Goal: Information Seeking & Learning: Learn about a topic

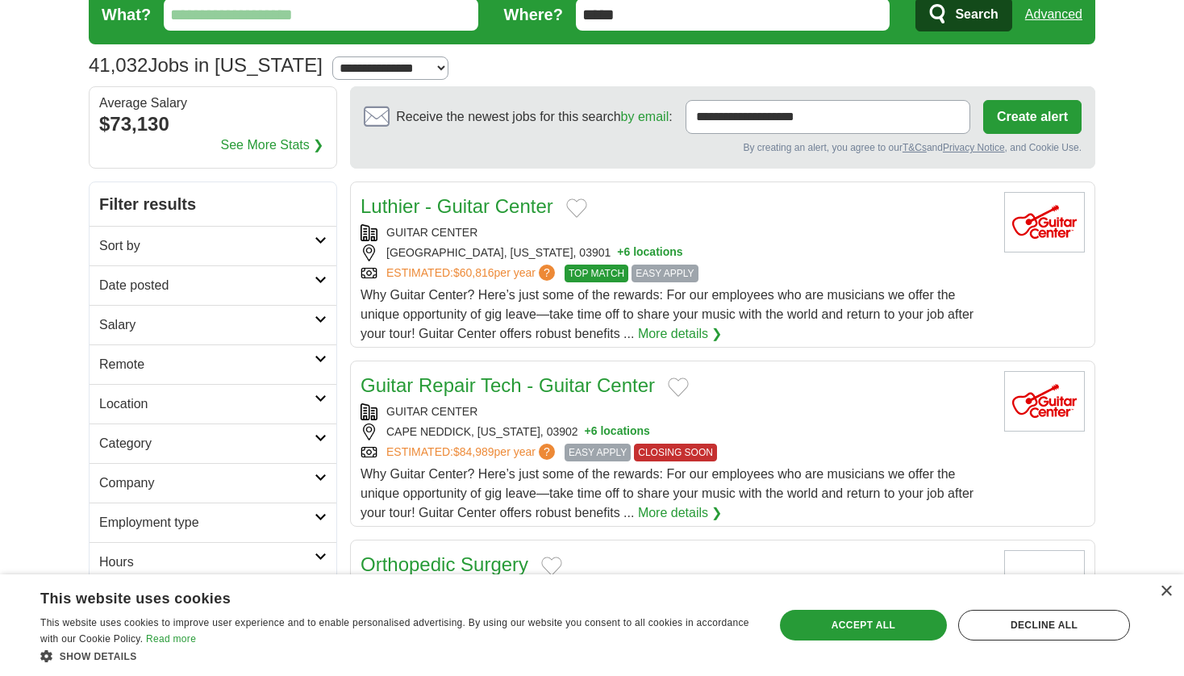
scroll to position [65, 0]
click at [622, 321] on div "Why Guitar Center? Here’s just some of the rewards: For our employees who are m…" at bounding box center [676, 315] width 631 height 58
click at [628, 19] on input "*****" at bounding box center [733, 14] width 315 height 32
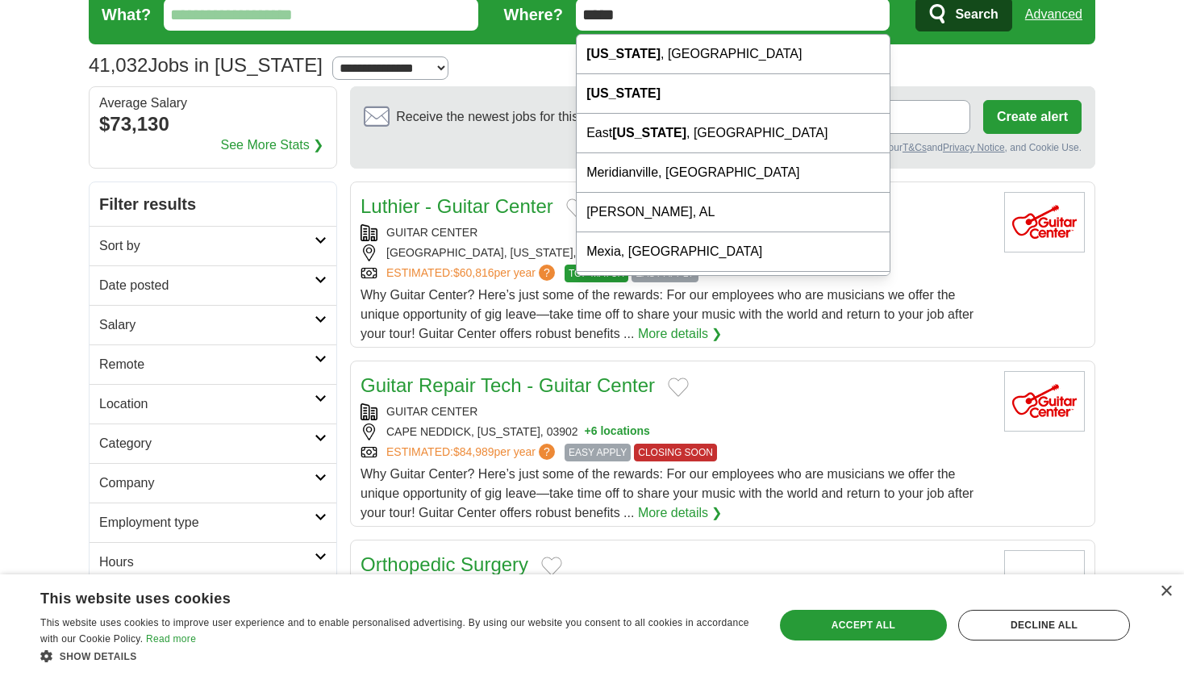
type input "*"
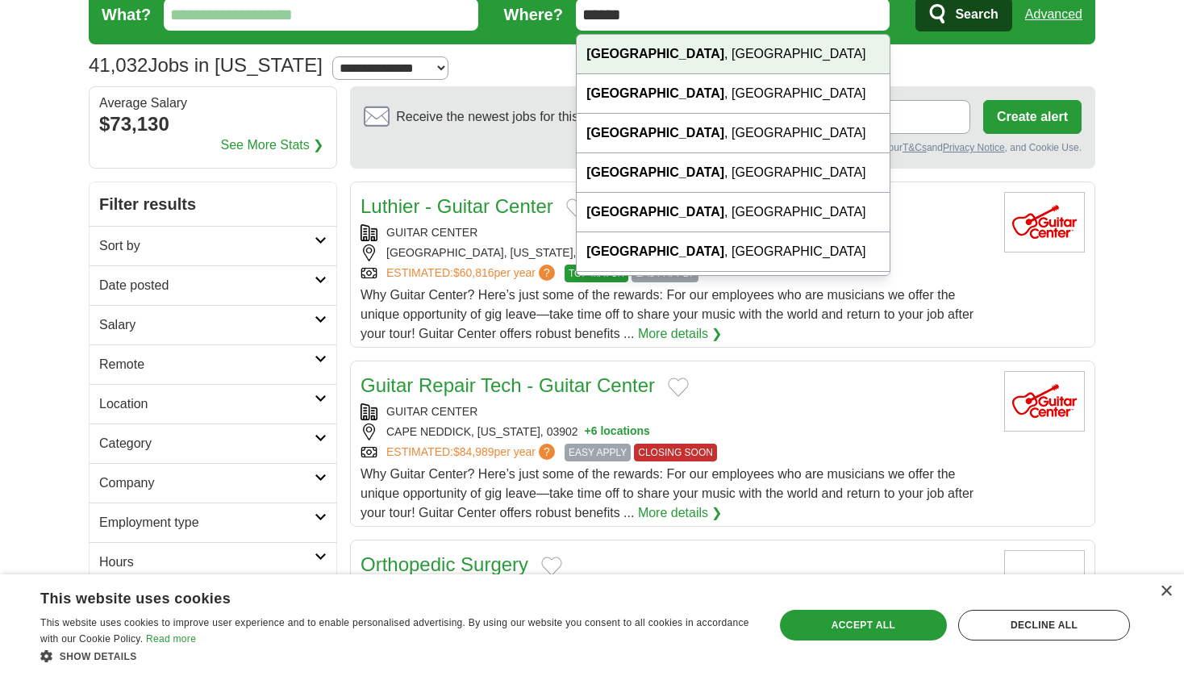
click at [661, 48] on div "Bangor , ME" at bounding box center [733, 55] width 313 height 40
type input "**********"
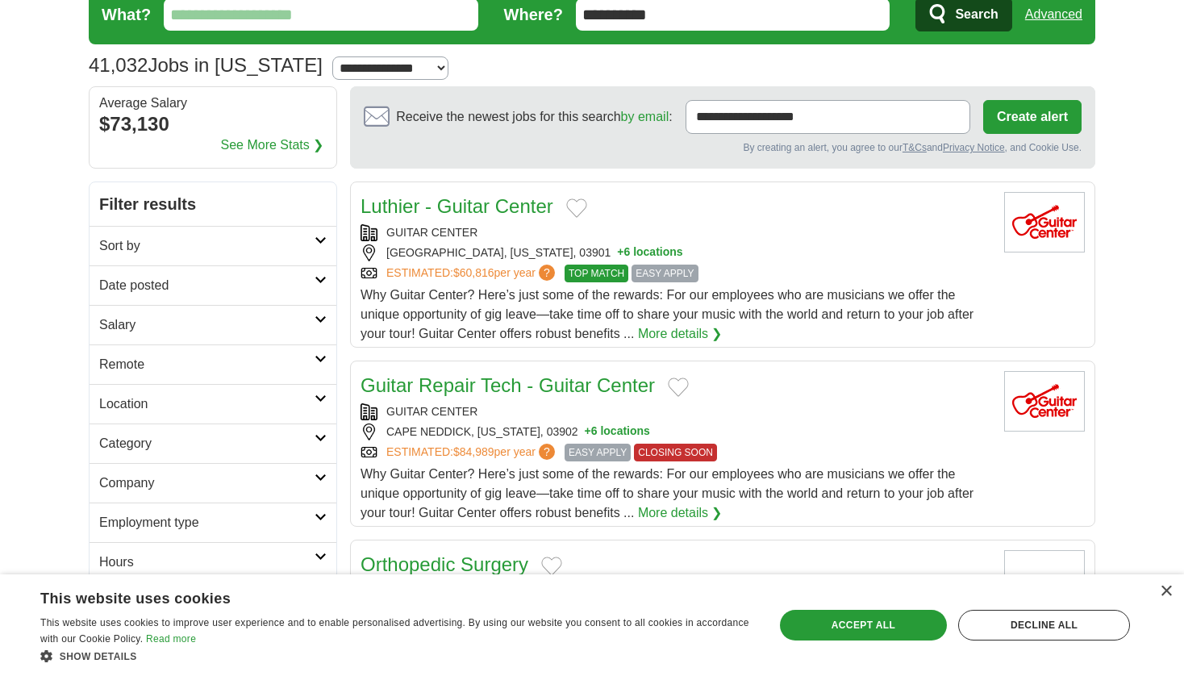
click at [995, 10] on span "Search" at bounding box center [976, 14] width 43 height 32
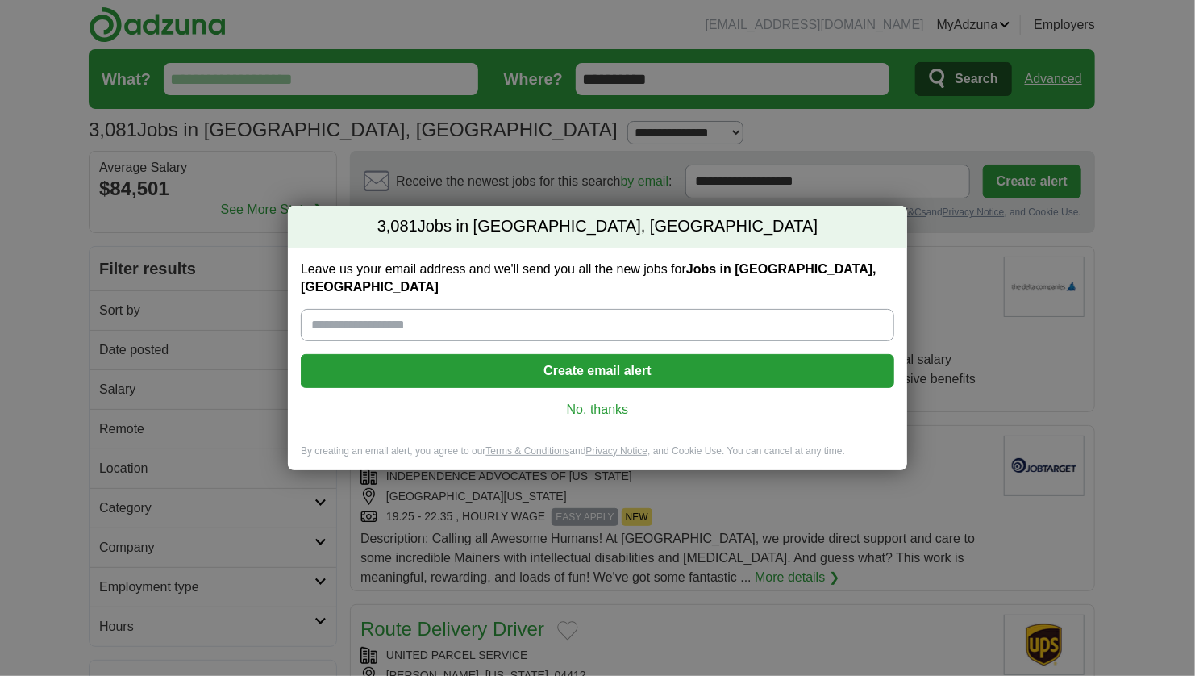
click at [585, 401] on link "No, thanks" at bounding box center [598, 410] width 568 height 18
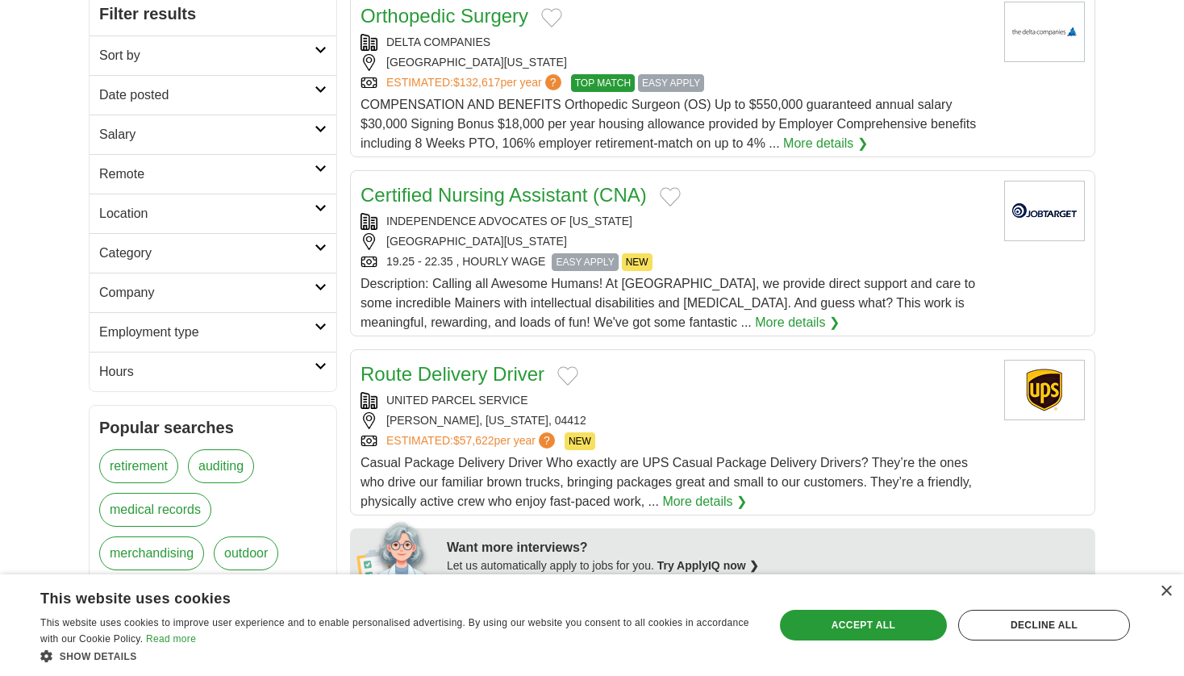
scroll to position [241, 0]
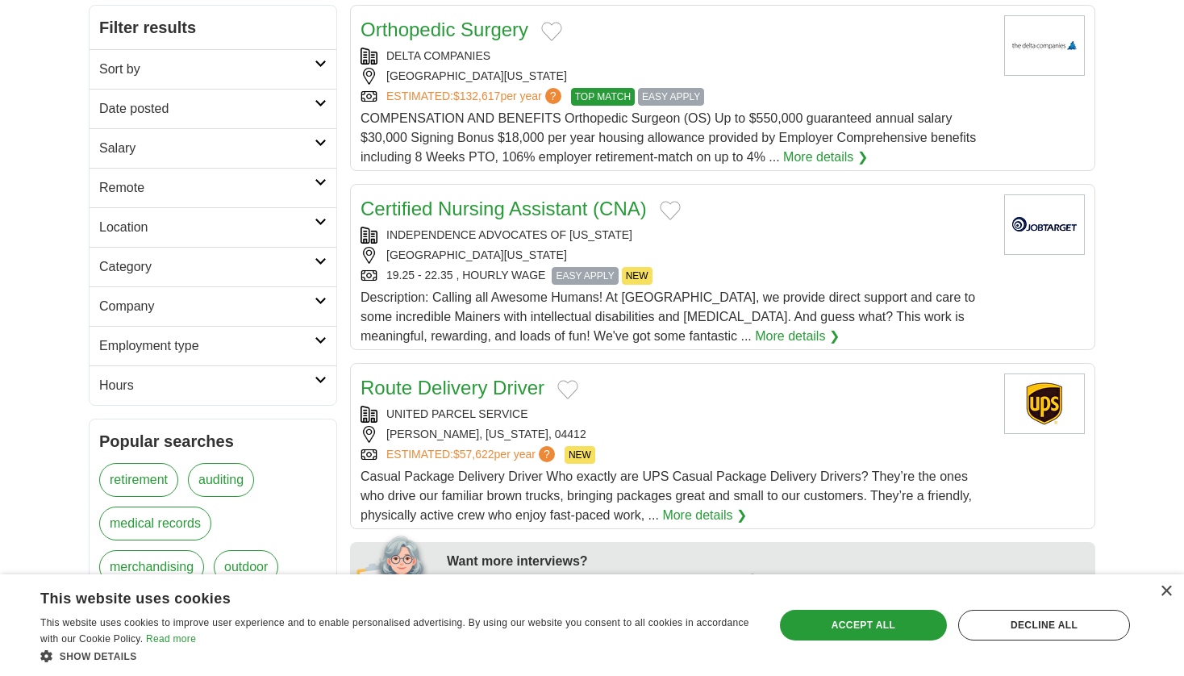
click at [315, 229] on link "Location" at bounding box center [213, 227] width 247 height 40
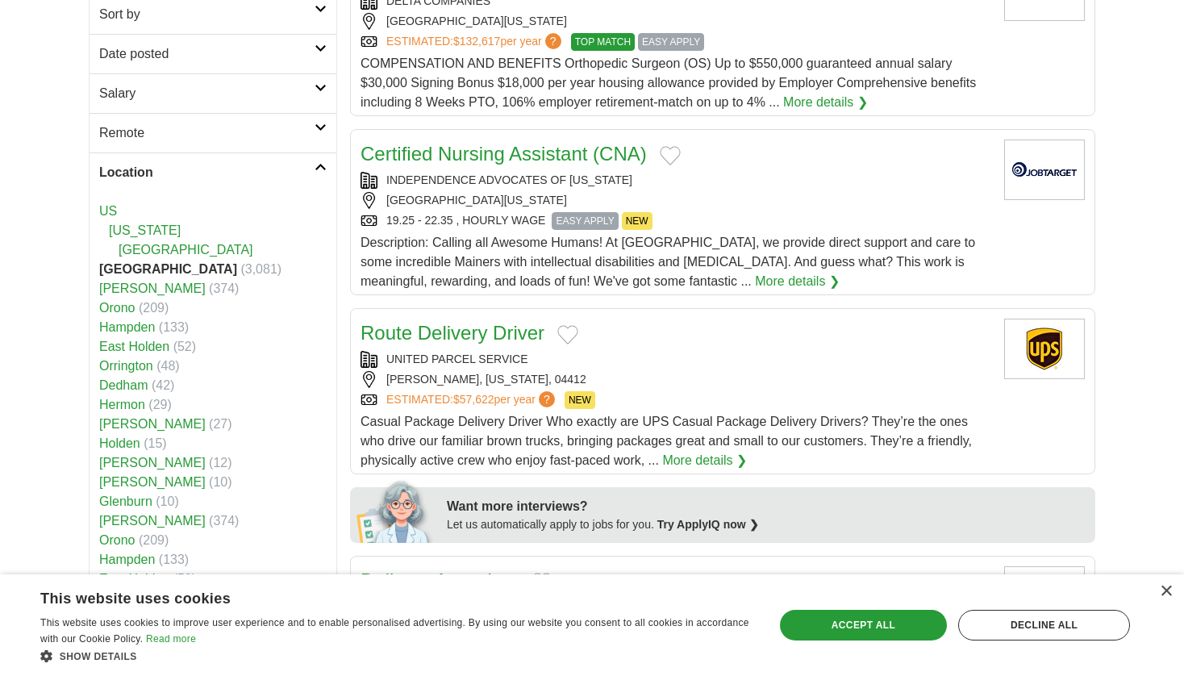
click at [311, 173] on h2 "Location" at bounding box center [206, 172] width 215 height 19
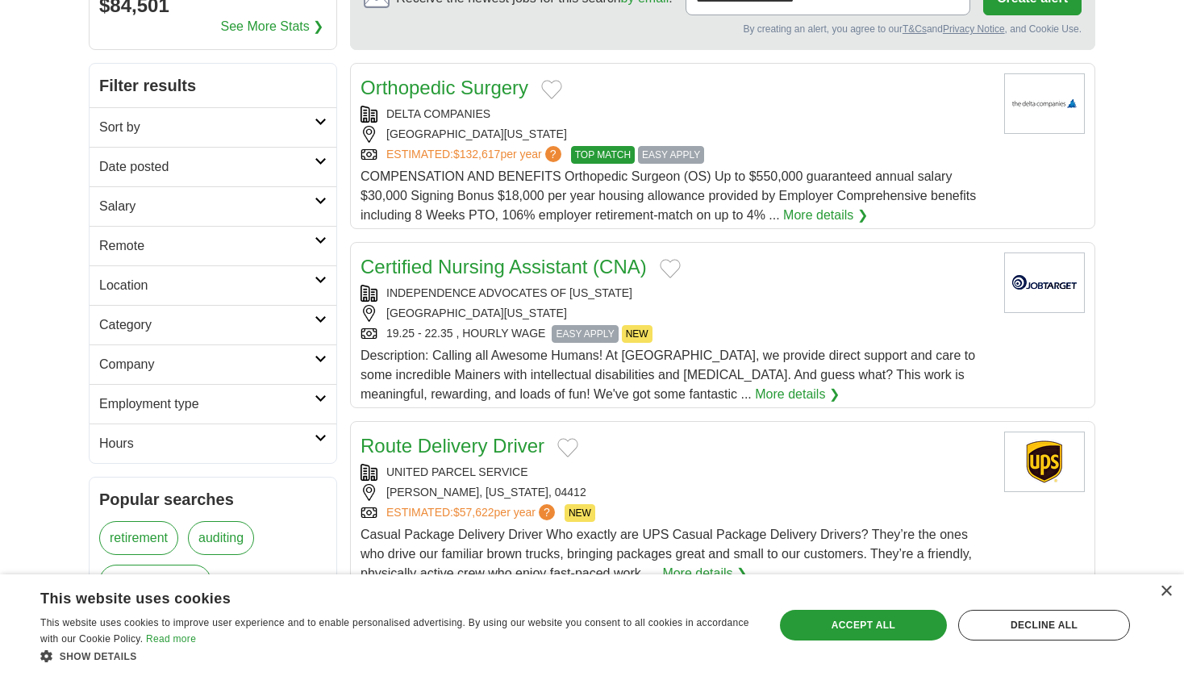
scroll to position [181, 0]
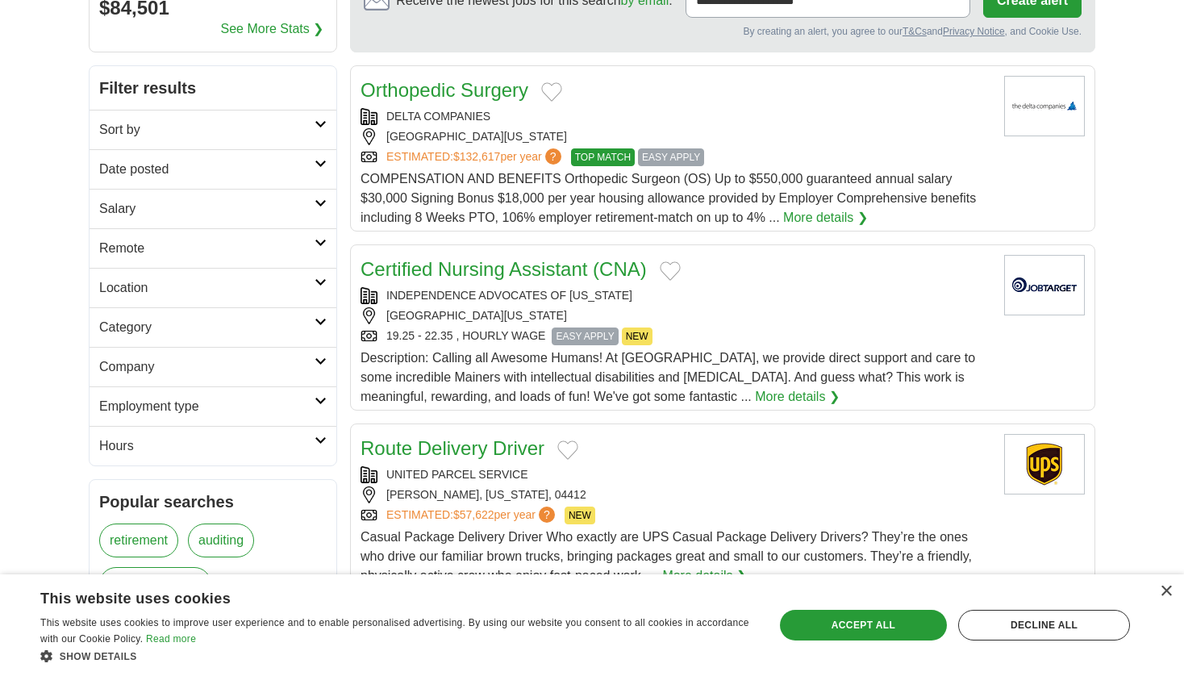
click at [308, 120] on h2 "Sort by" at bounding box center [206, 129] width 215 height 19
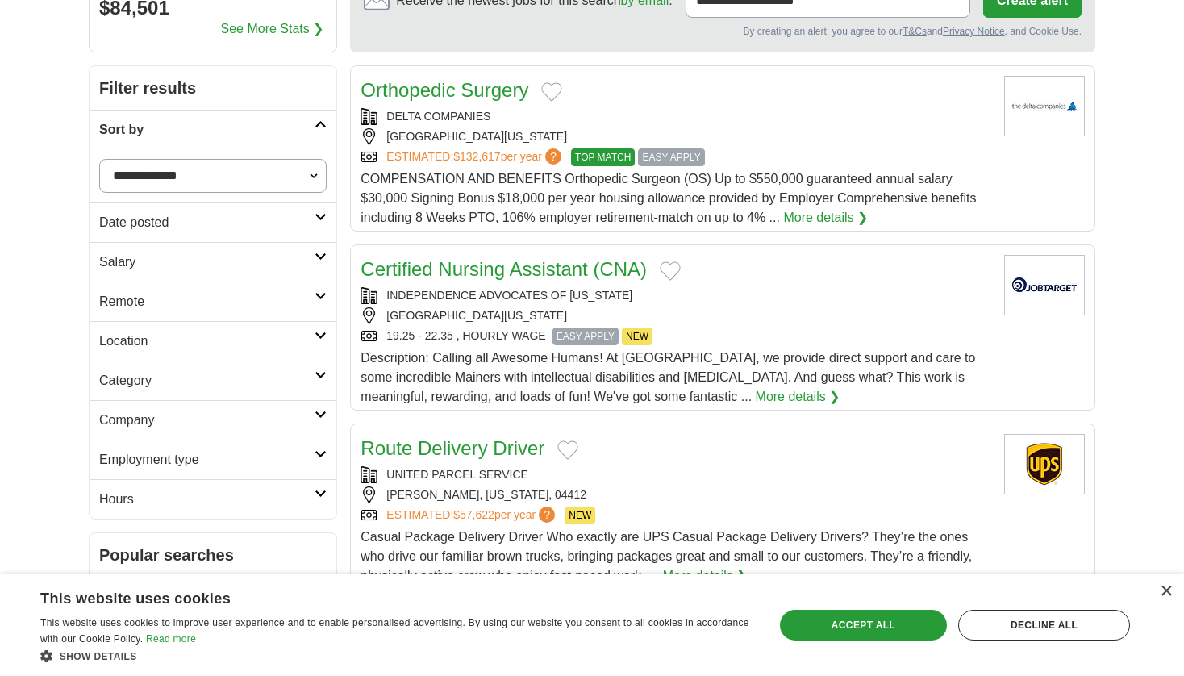
click at [215, 173] on select "**********" at bounding box center [212, 176] width 227 height 34
select select "**********"
click at [99, 159] on select "**********" at bounding box center [212, 176] width 227 height 34
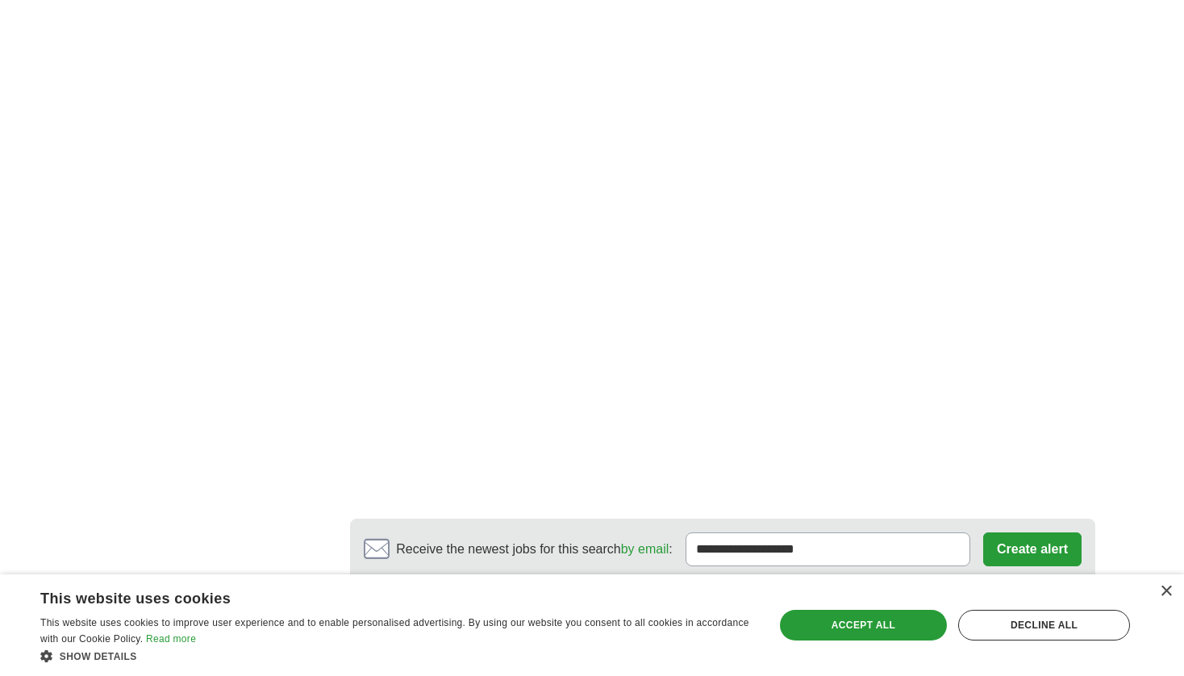
scroll to position [2898, 0]
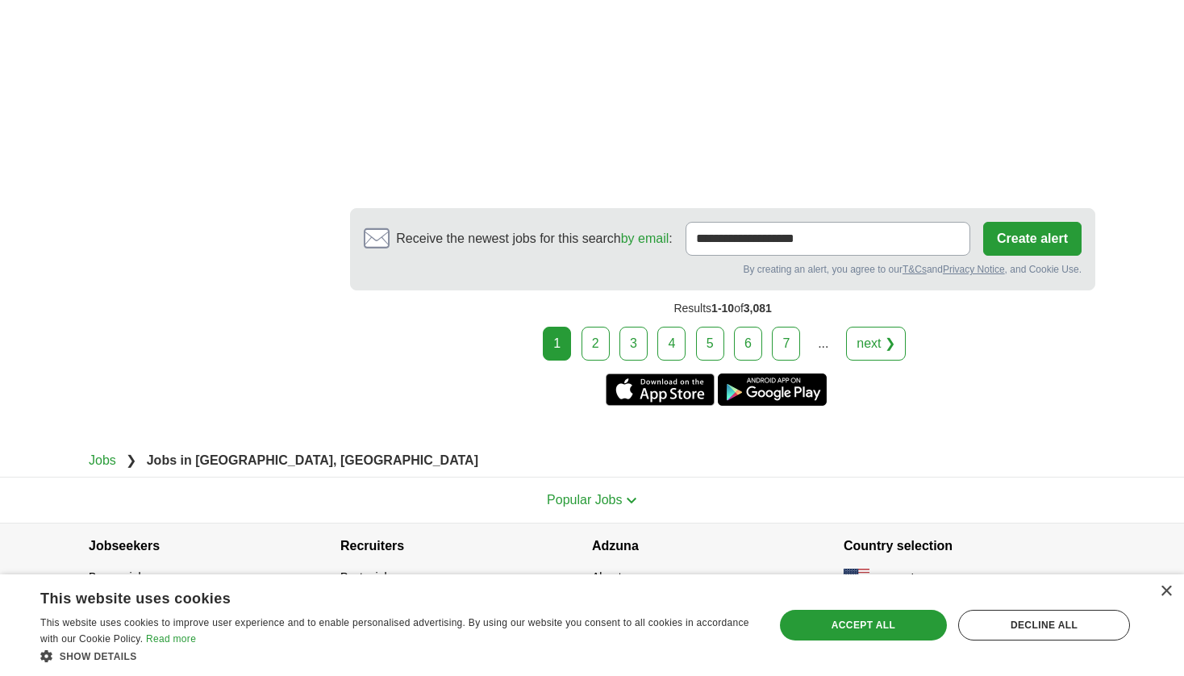
click at [597, 336] on link "2" at bounding box center [596, 344] width 28 height 34
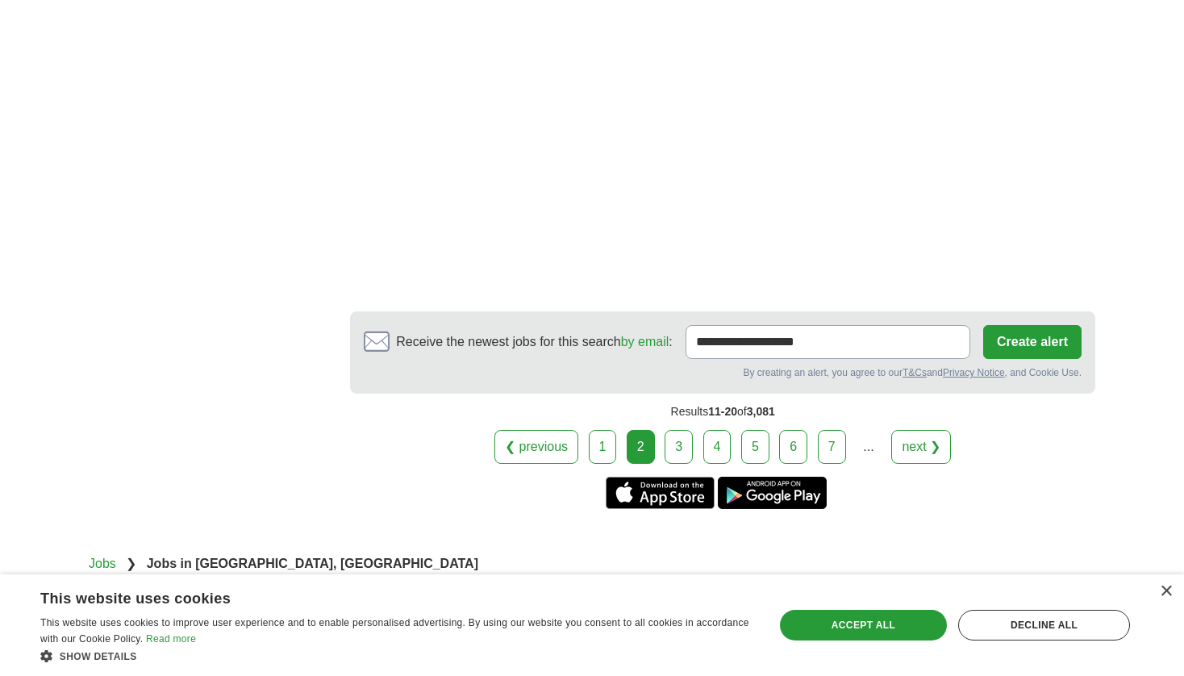
scroll to position [2701, 0]
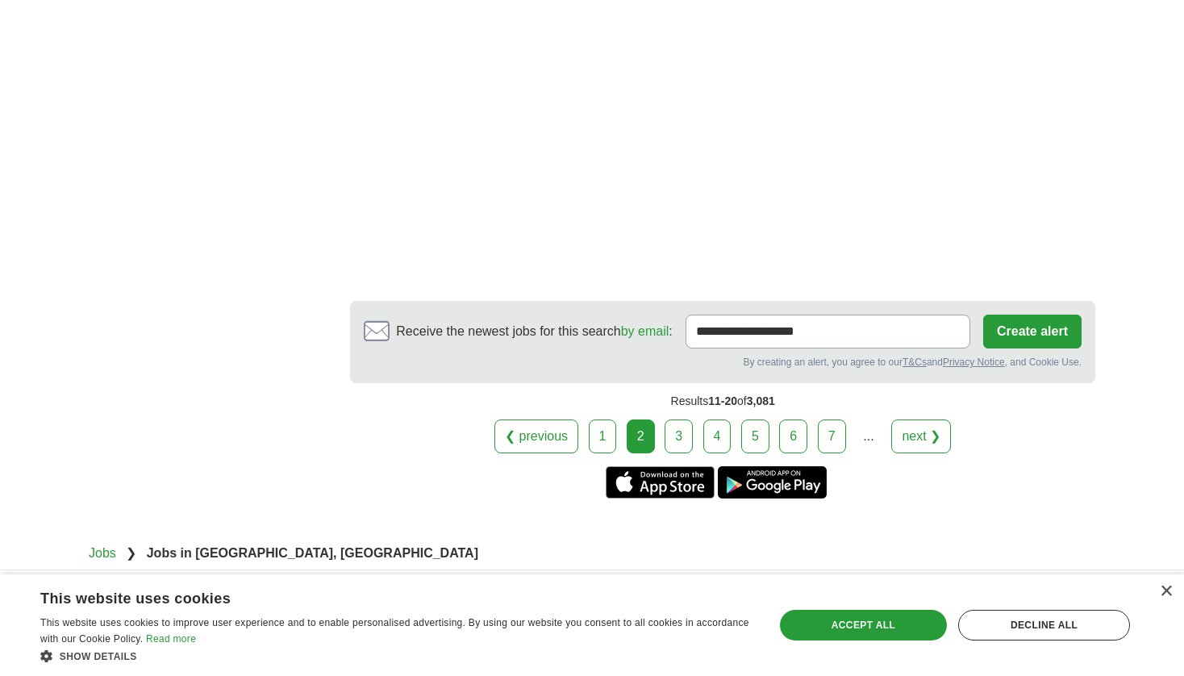
click at [674, 427] on link "3" at bounding box center [679, 436] width 28 height 34
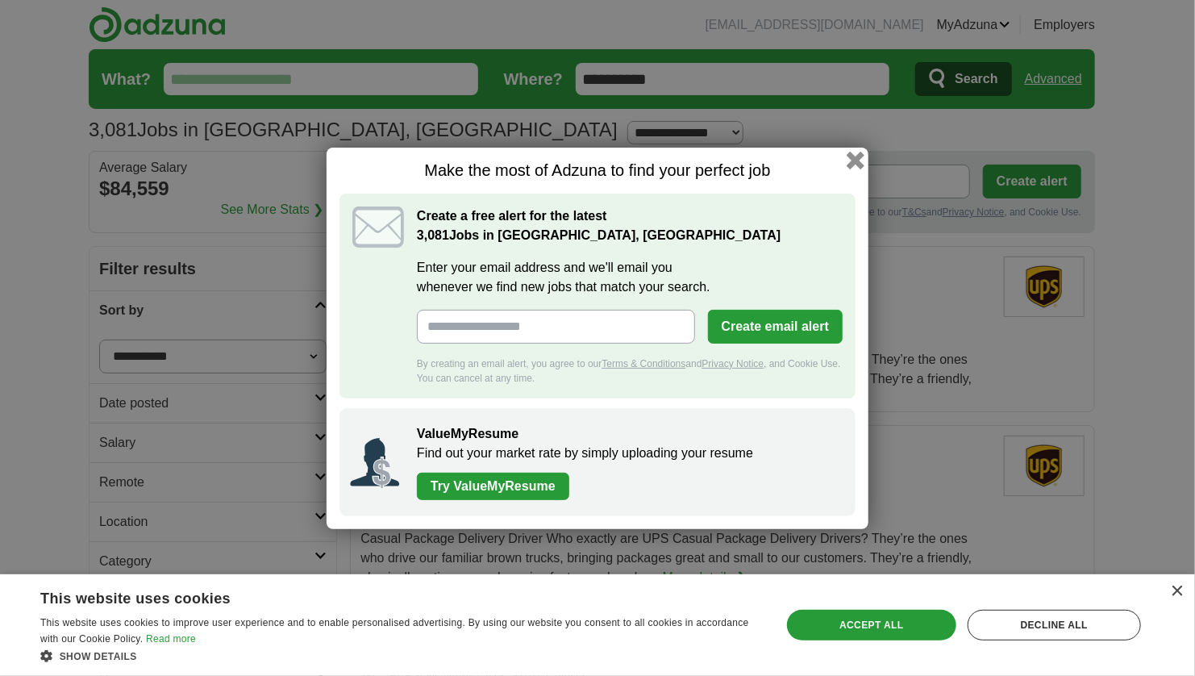
click at [862, 161] on button "button" at bounding box center [856, 160] width 18 height 18
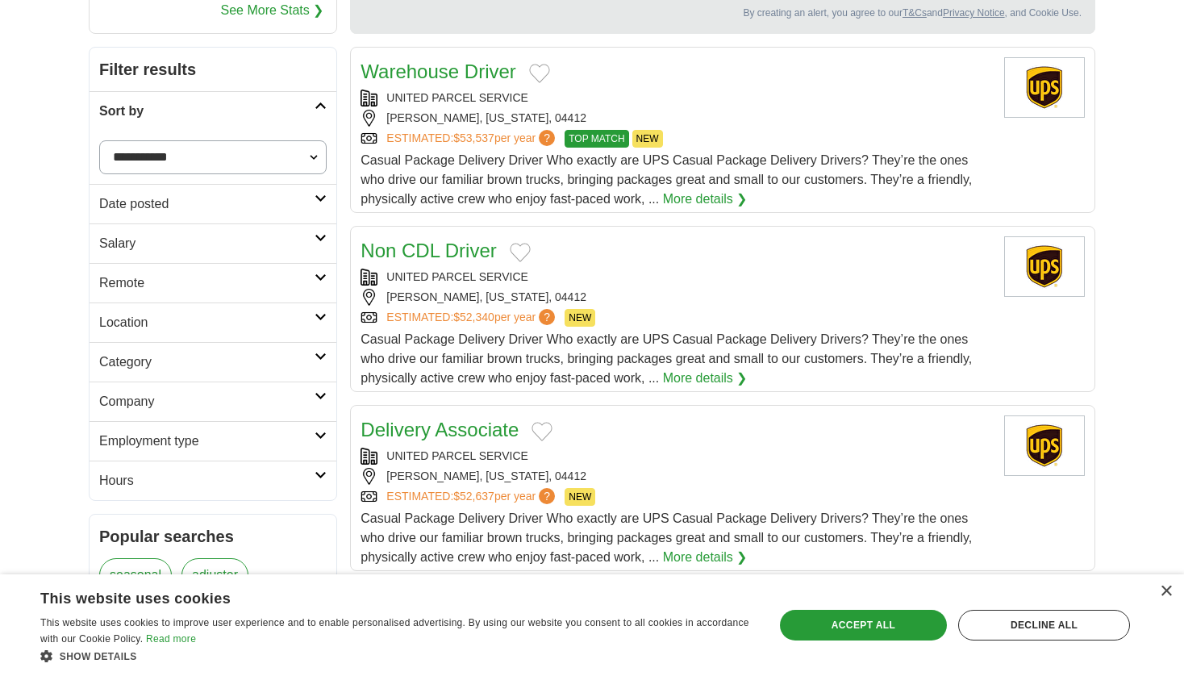
scroll to position [208, 0]
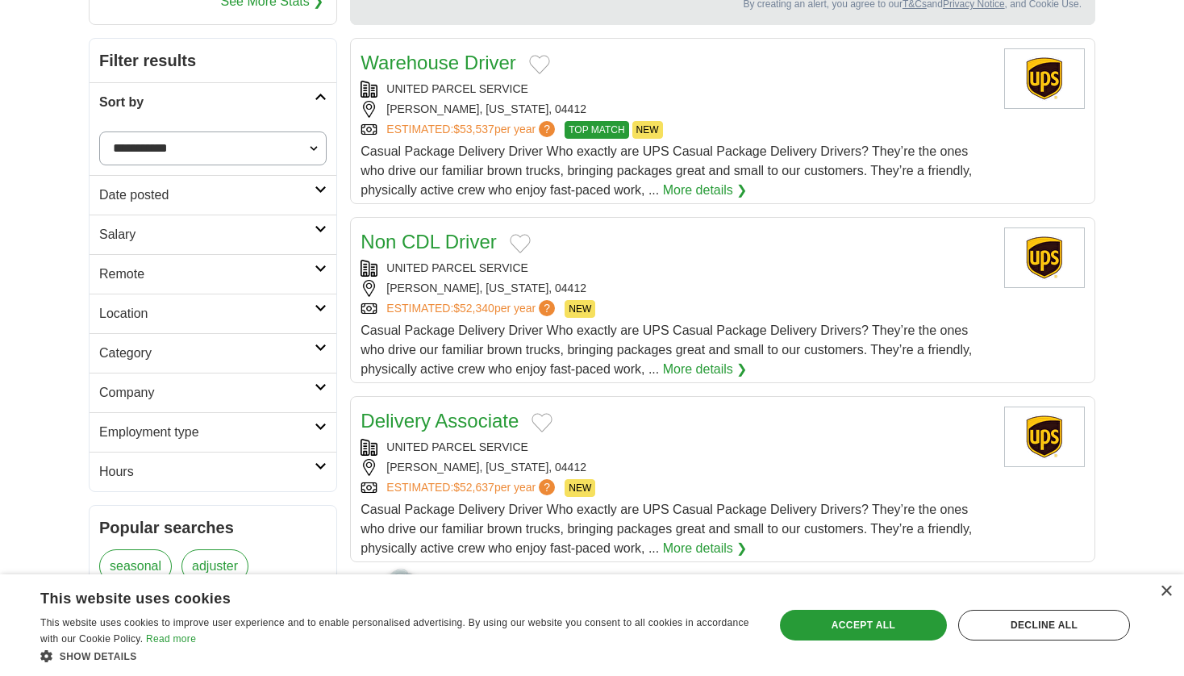
click at [553, 358] on div "Casual Package Delivery Driver Who exactly are UPS Casual Package Delivery Driv…" at bounding box center [676, 350] width 631 height 58
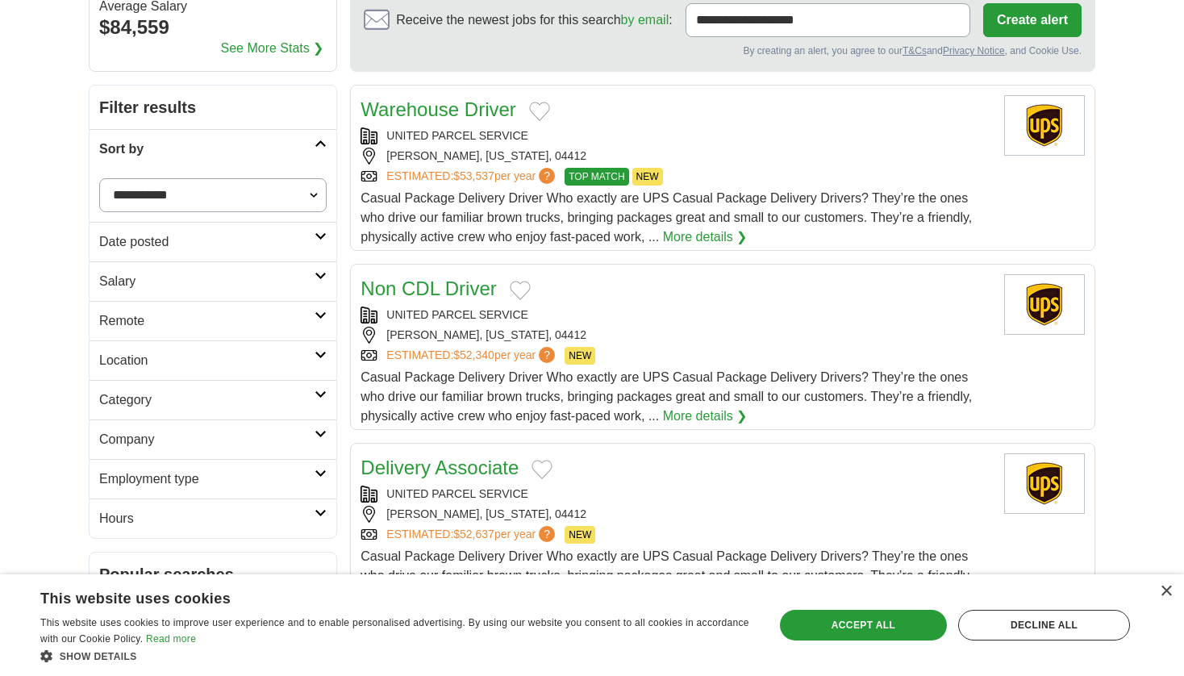
scroll to position [0, 0]
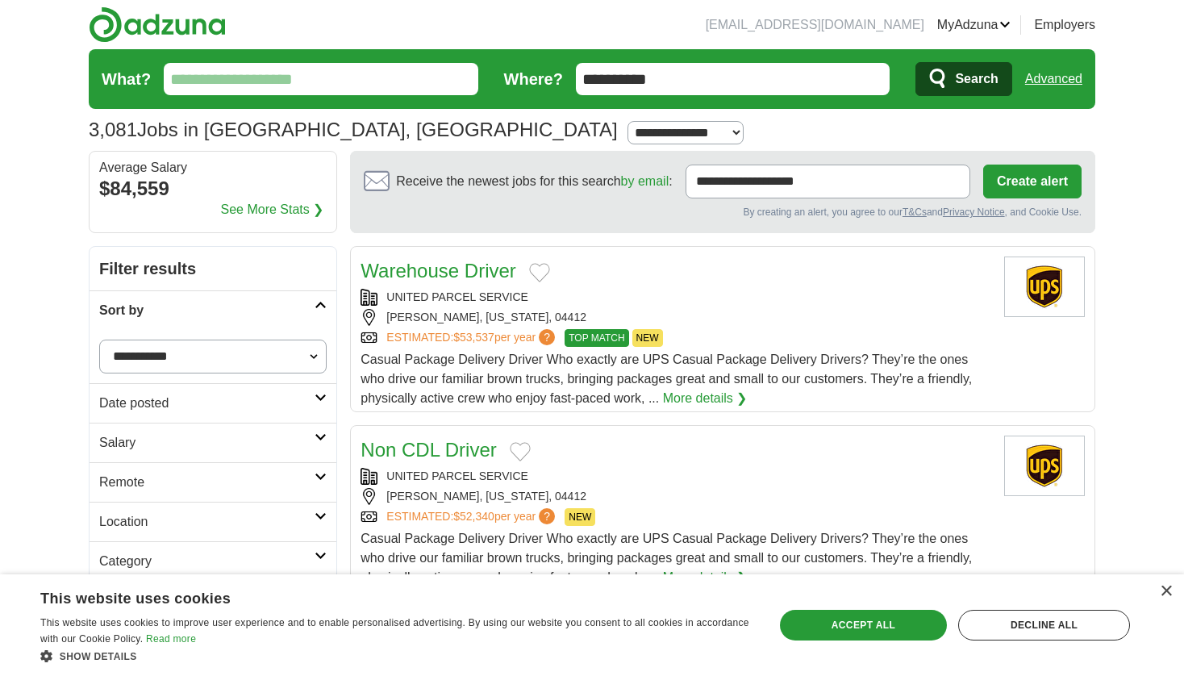
click at [289, 355] on select "**********" at bounding box center [212, 357] width 227 height 34
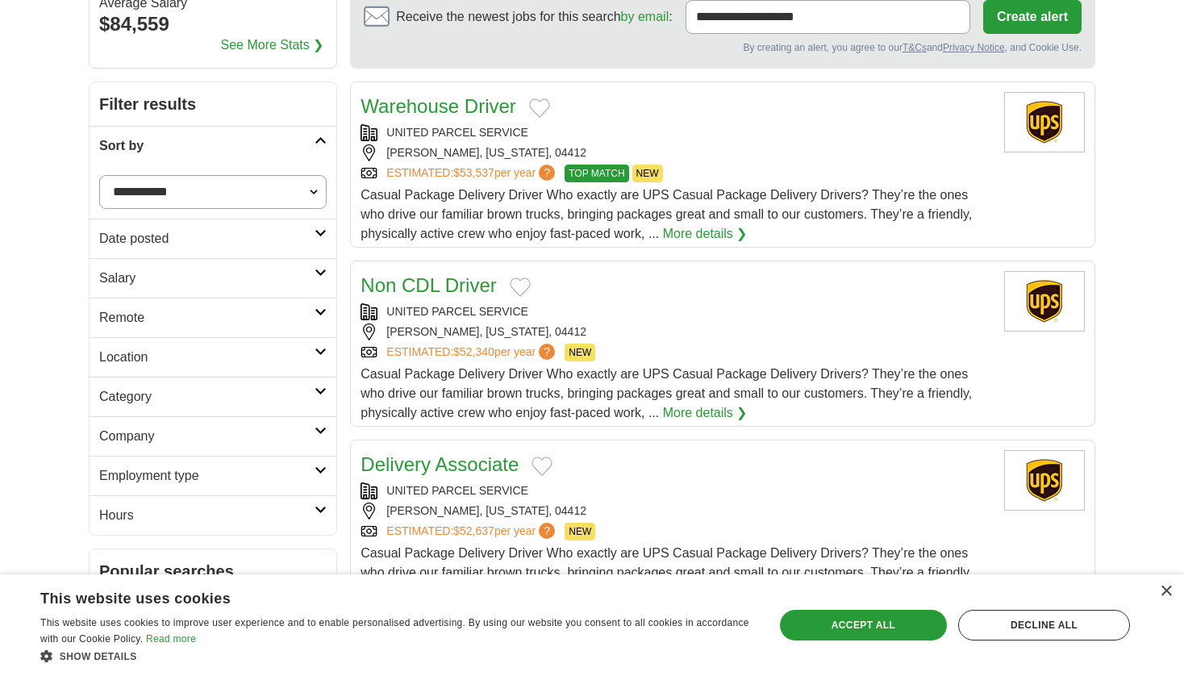
scroll to position [207, 0]
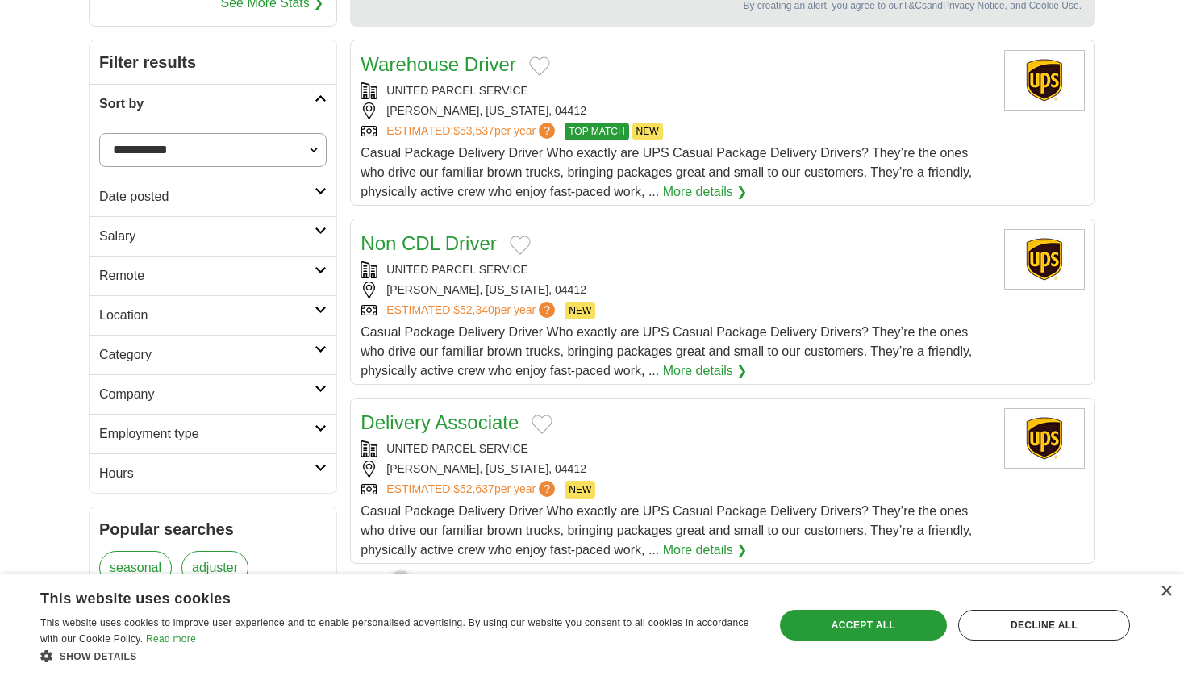
click at [252, 273] on h2 "Remote" at bounding box center [206, 275] width 215 height 19
click at [158, 310] on link "Remote jobs" at bounding box center [135, 314] width 73 height 14
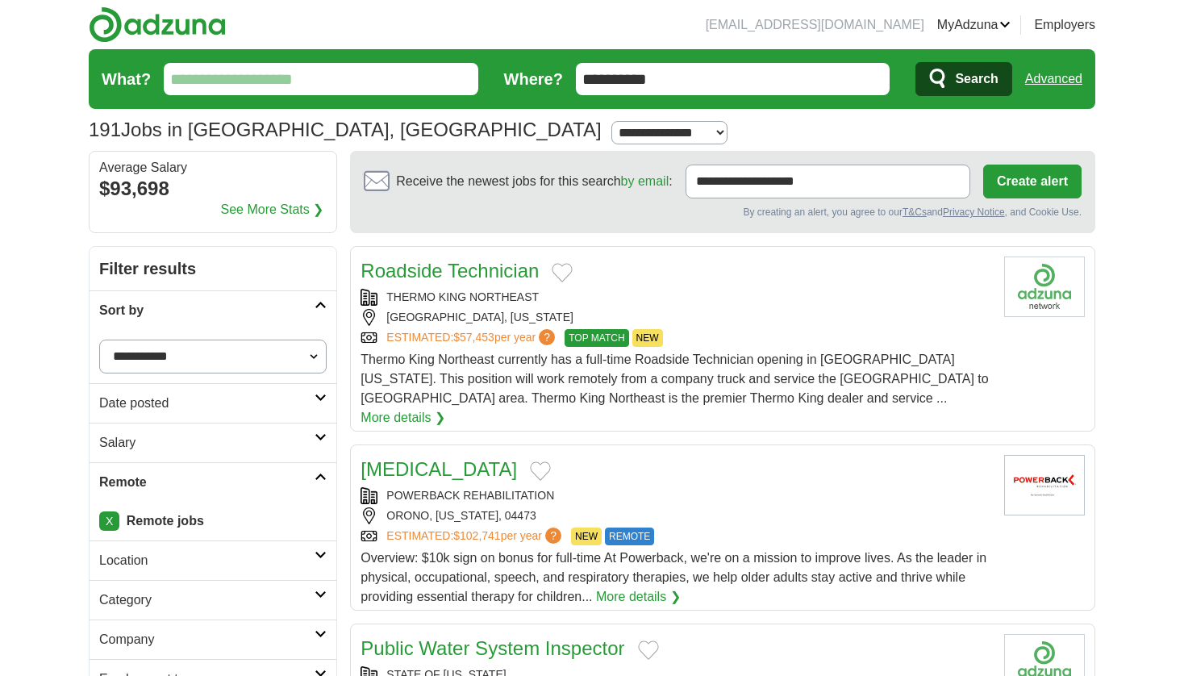
drag, startPoint x: 690, startPoint y: 70, endPoint x: 535, endPoint y: 81, distance: 155.2
click at [535, 81] on form "**********" at bounding box center [592, 79] width 1007 height 60
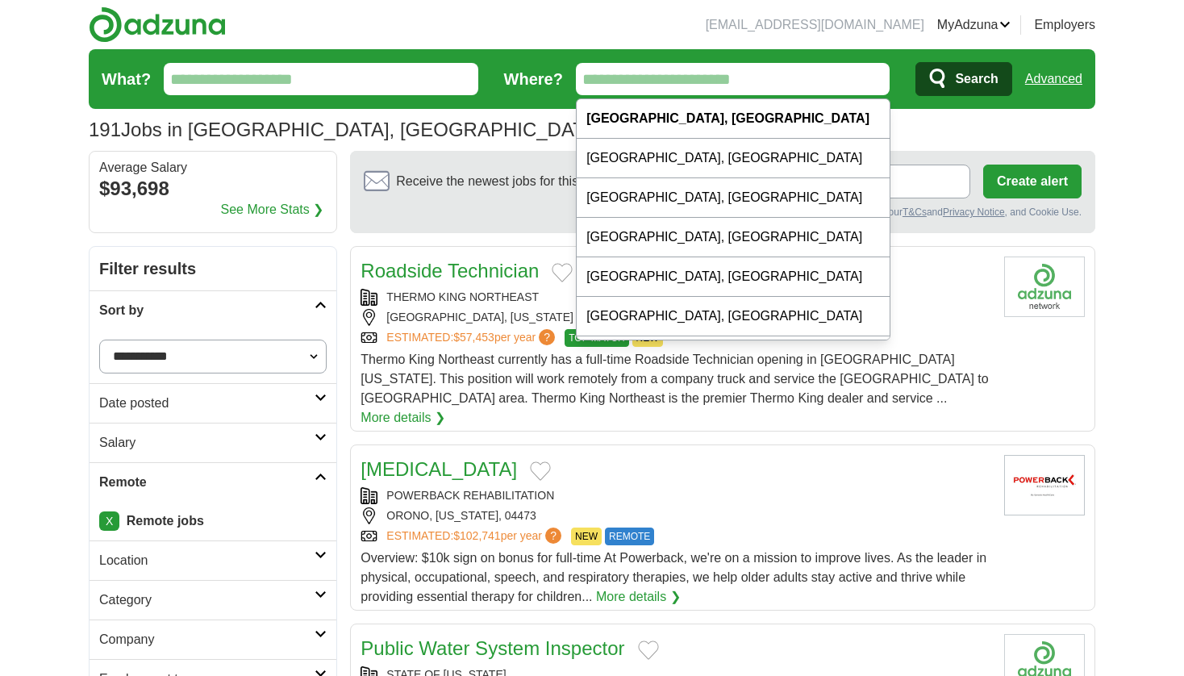
type input "*"
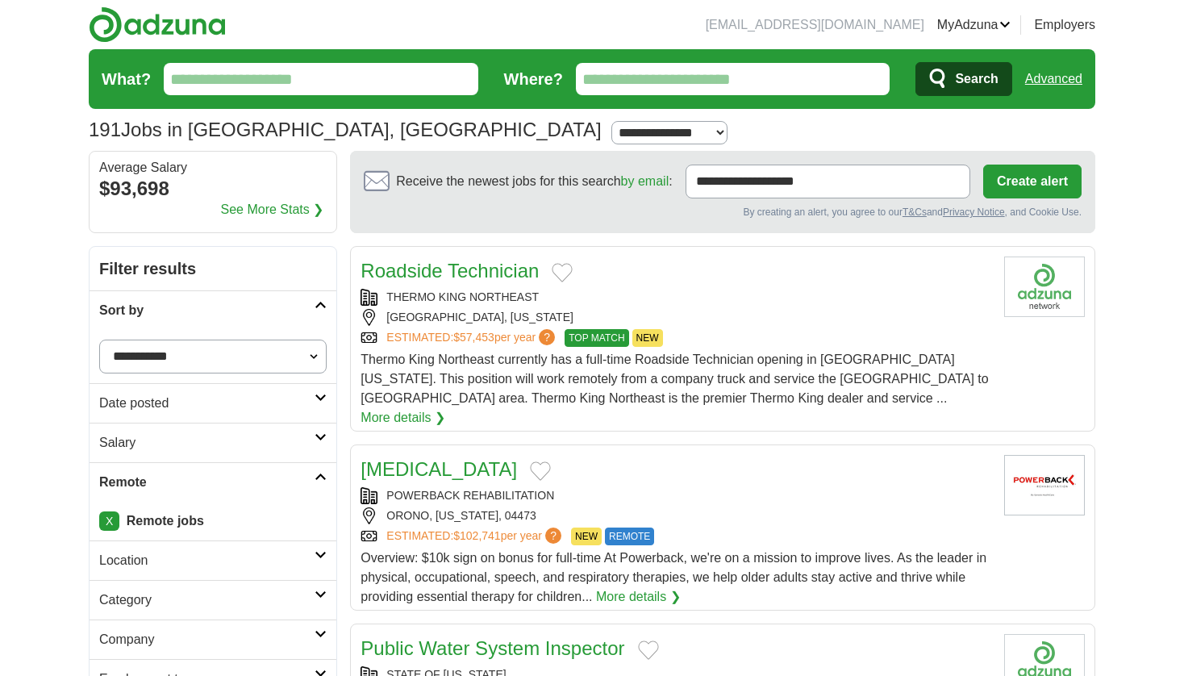
click at [916, 62] on button "Search" at bounding box center [964, 79] width 96 height 34
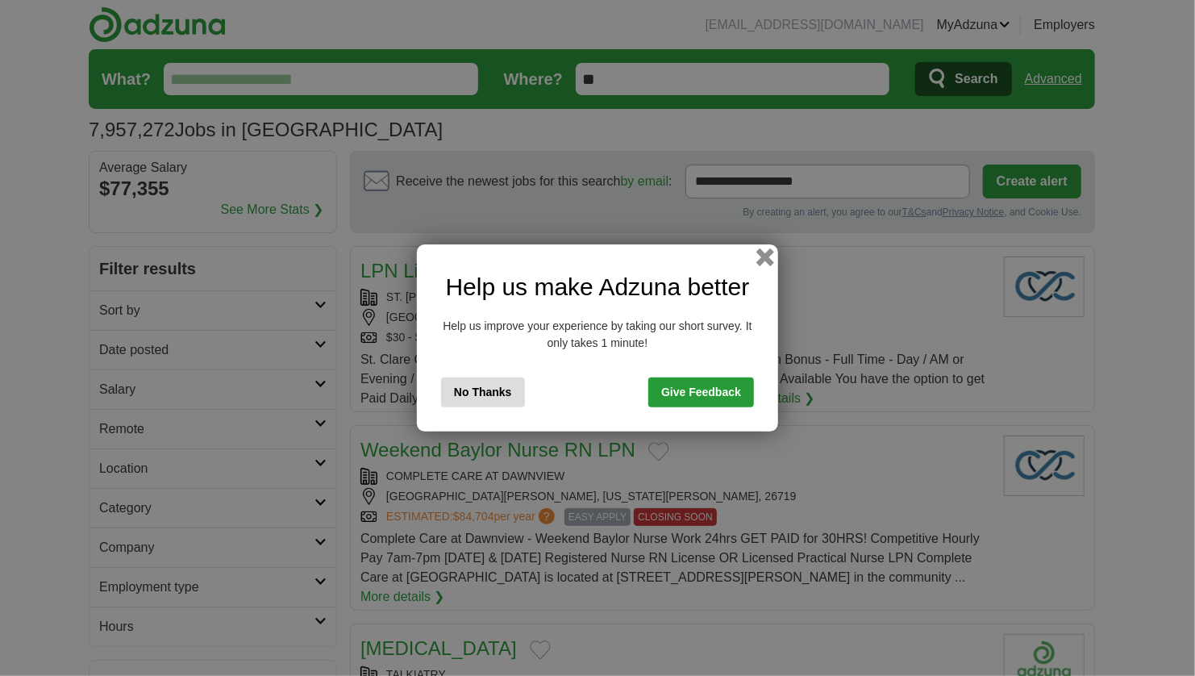
click at [761, 258] on button "button" at bounding box center [766, 257] width 18 height 18
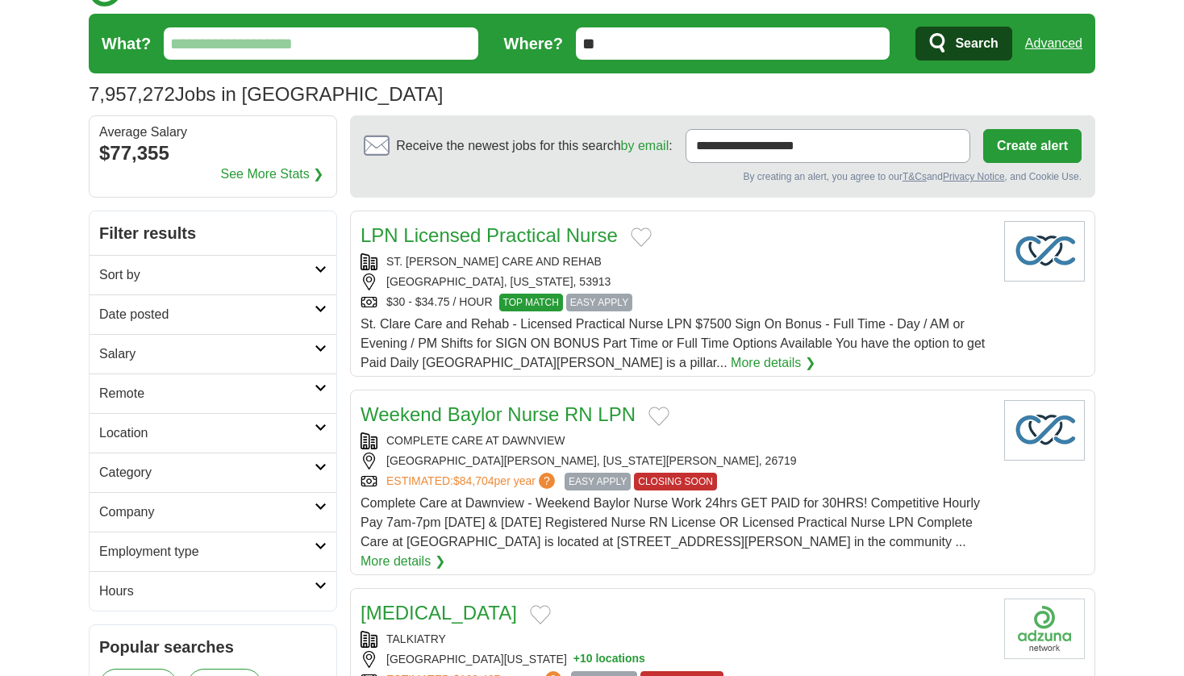
scroll to position [32, 0]
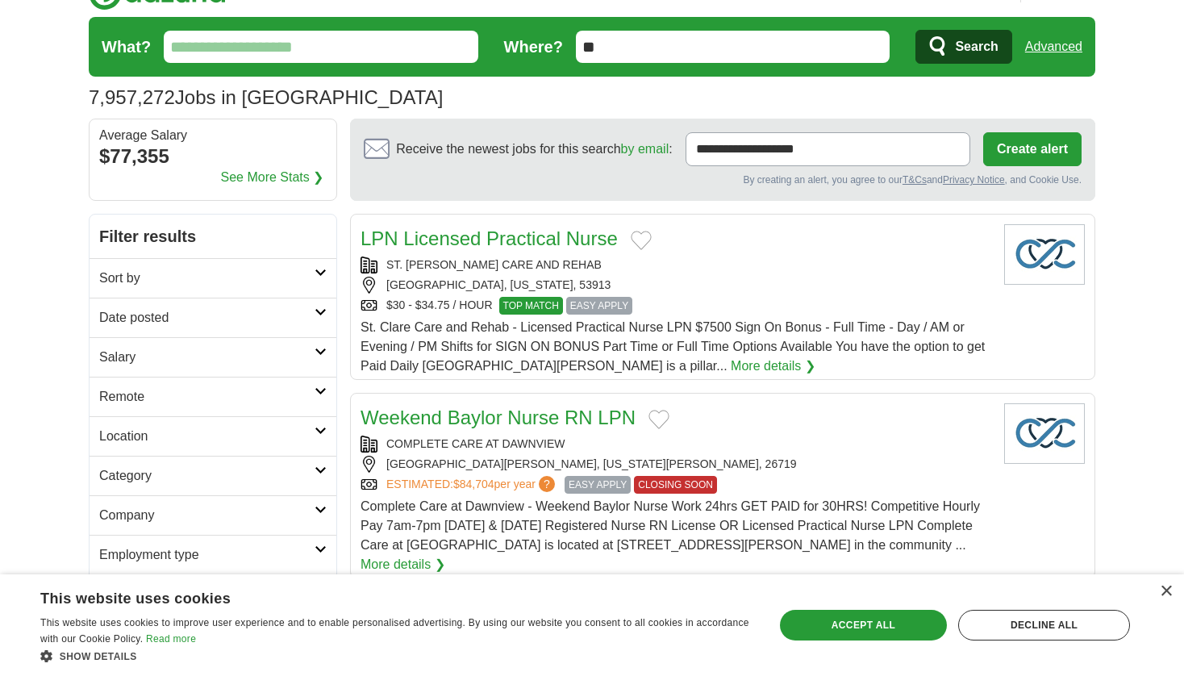
click at [270, 390] on h2 "Remote" at bounding box center [206, 396] width 215 height 19
click at [150, 432] on link "Remote jobs" at bounding box center [135, 435] width 73 height 14
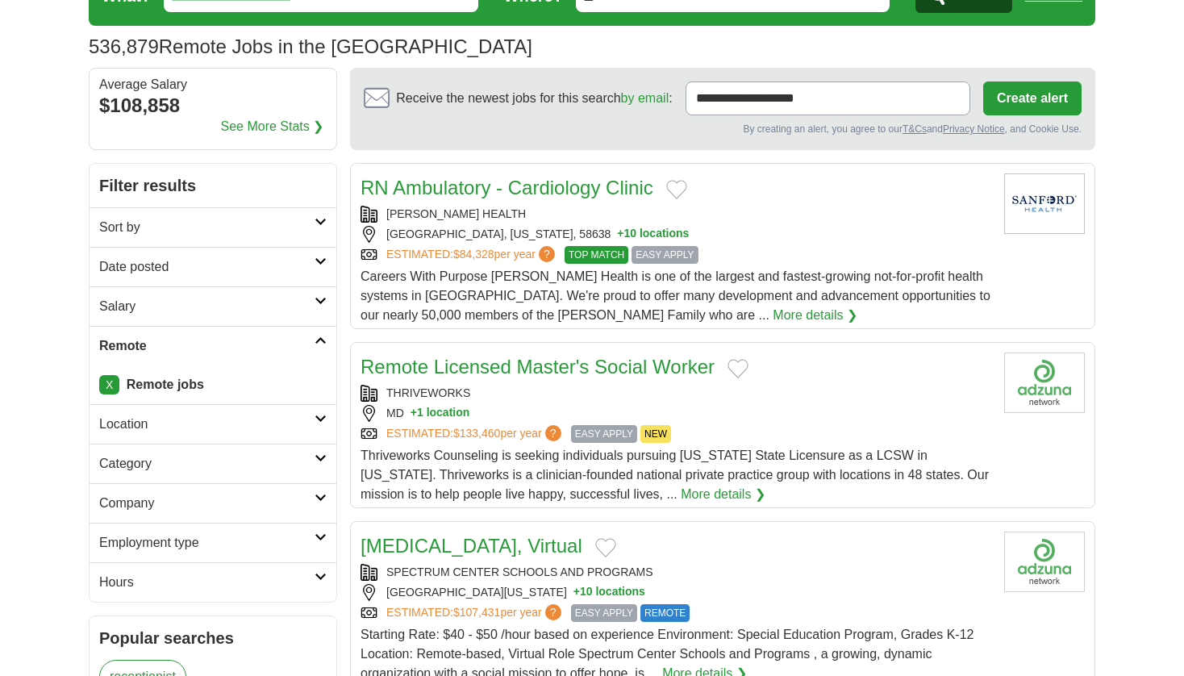
scroll to position [90, 0]
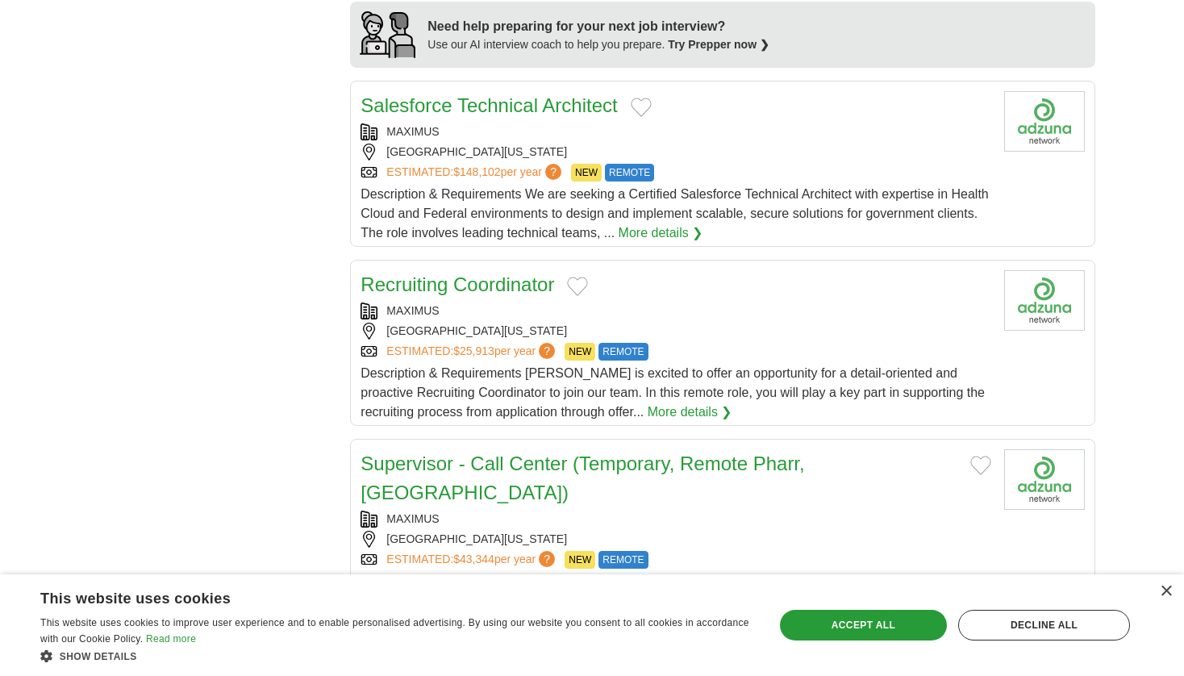
scroll to position [1437, 0]
